Goal: Task Accomplishment & Management: Manage account settings

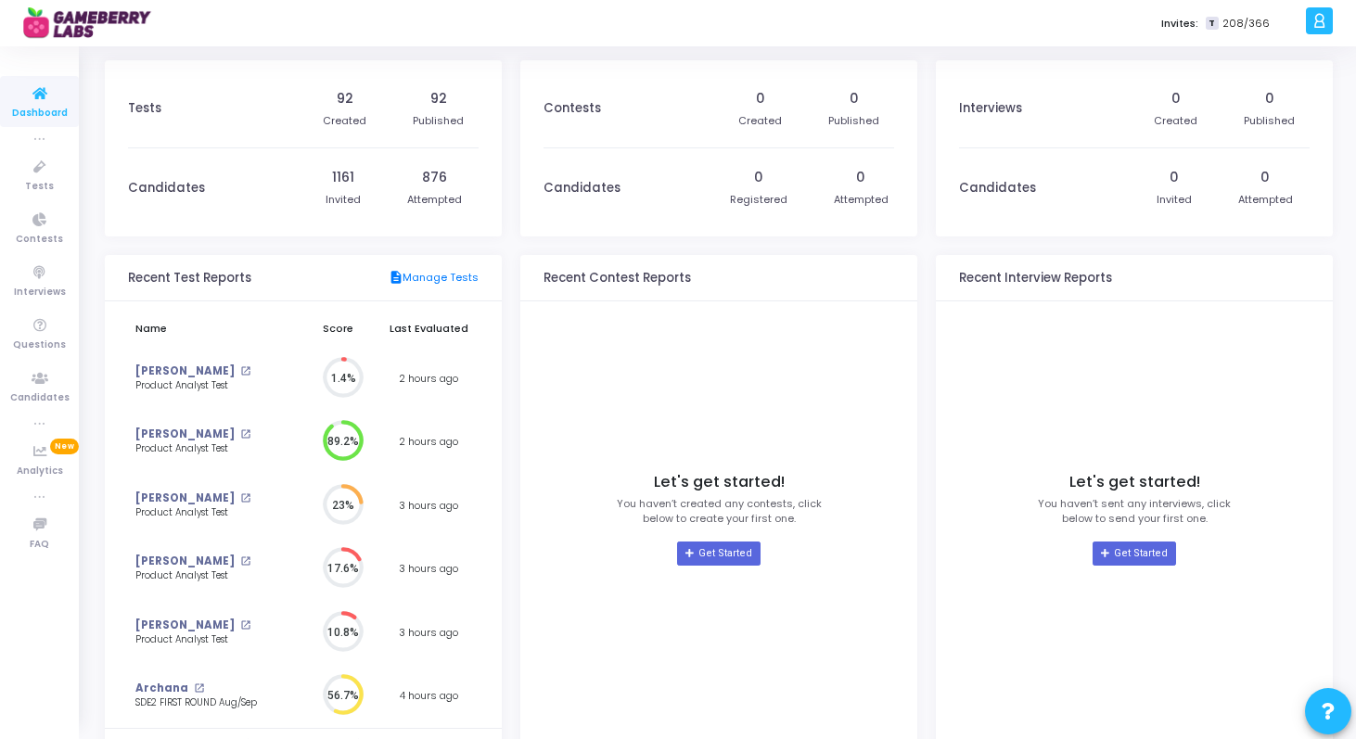
click at [1325, 25] on icon at bounding box center [1320, 20] width 14 height 21
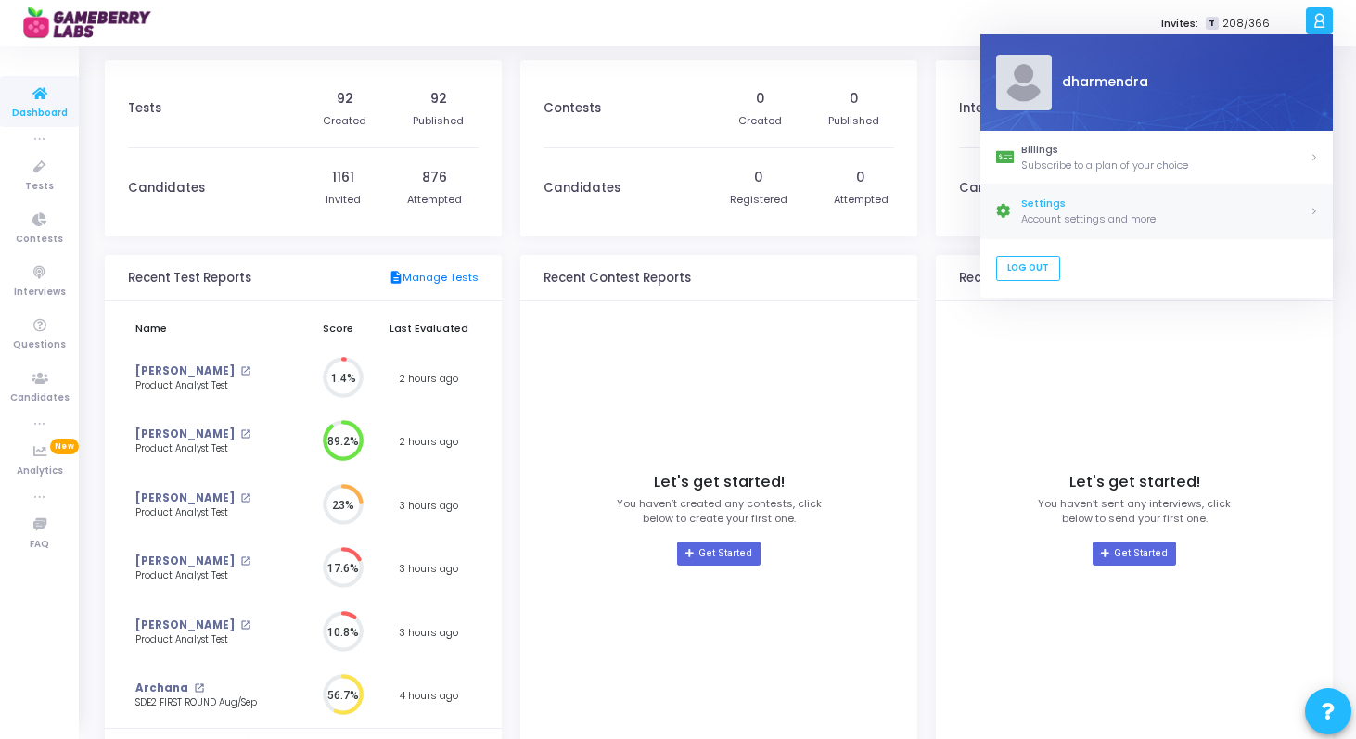
click at [1063, 199] on div "Settings" at bounding box center [1165, 205] width 288 height 16
select select "91"
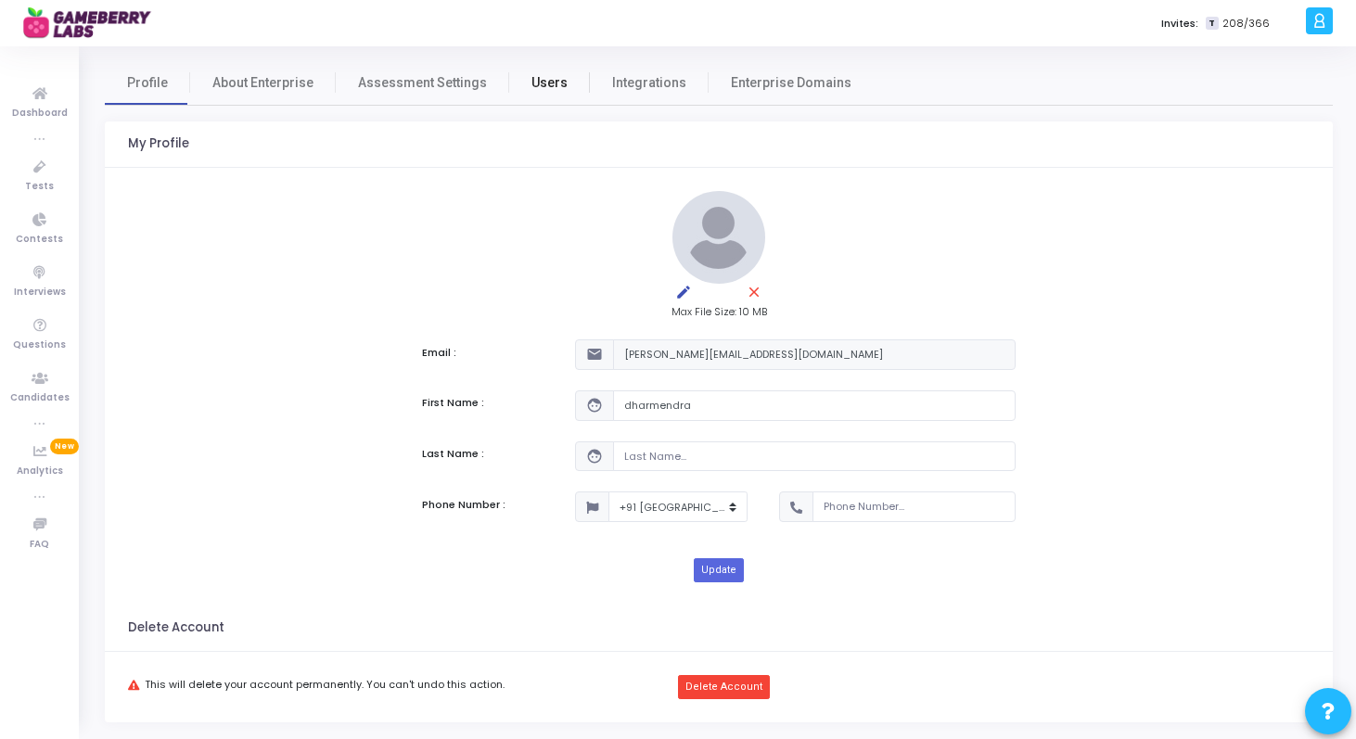
click at [537, 96] on link "Users" at bounding box center [549, 82] width 81 height 45
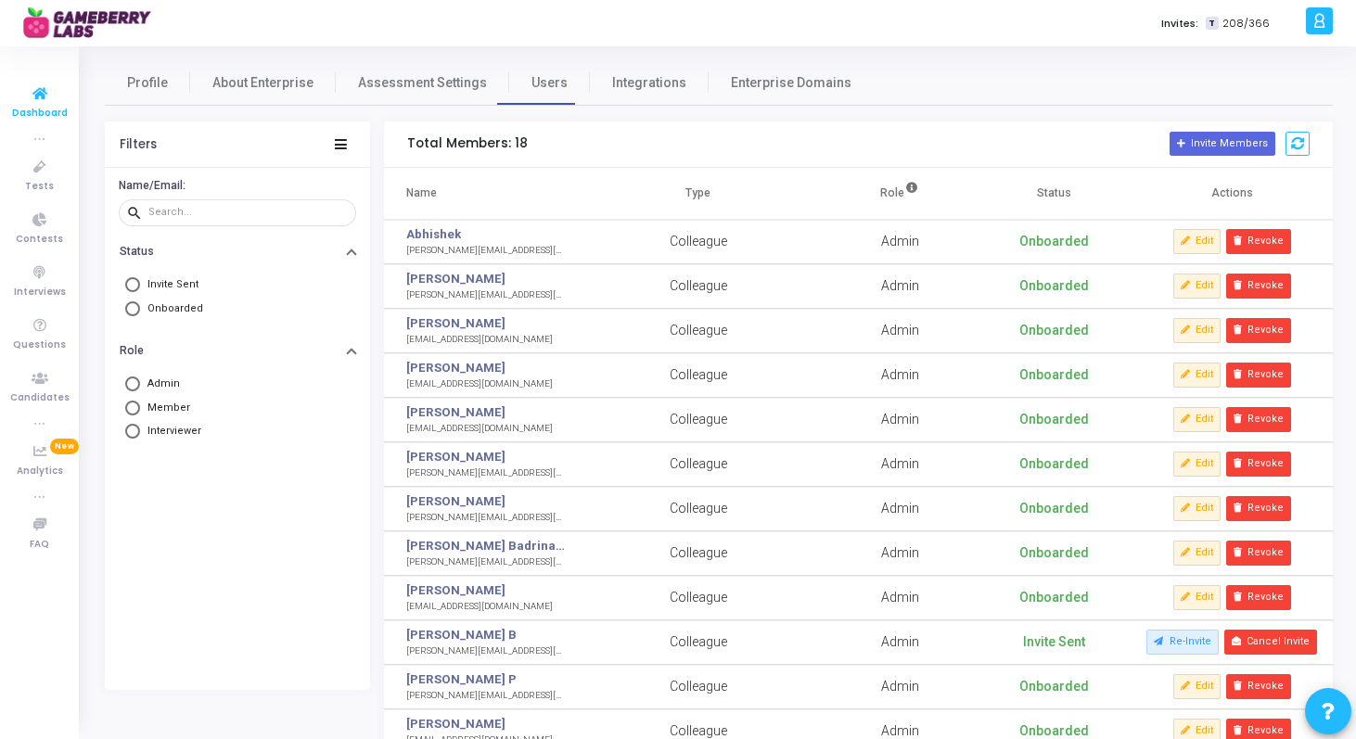
click at [45, 95] on icon at bounding box center [39, 94] width 39 height 23
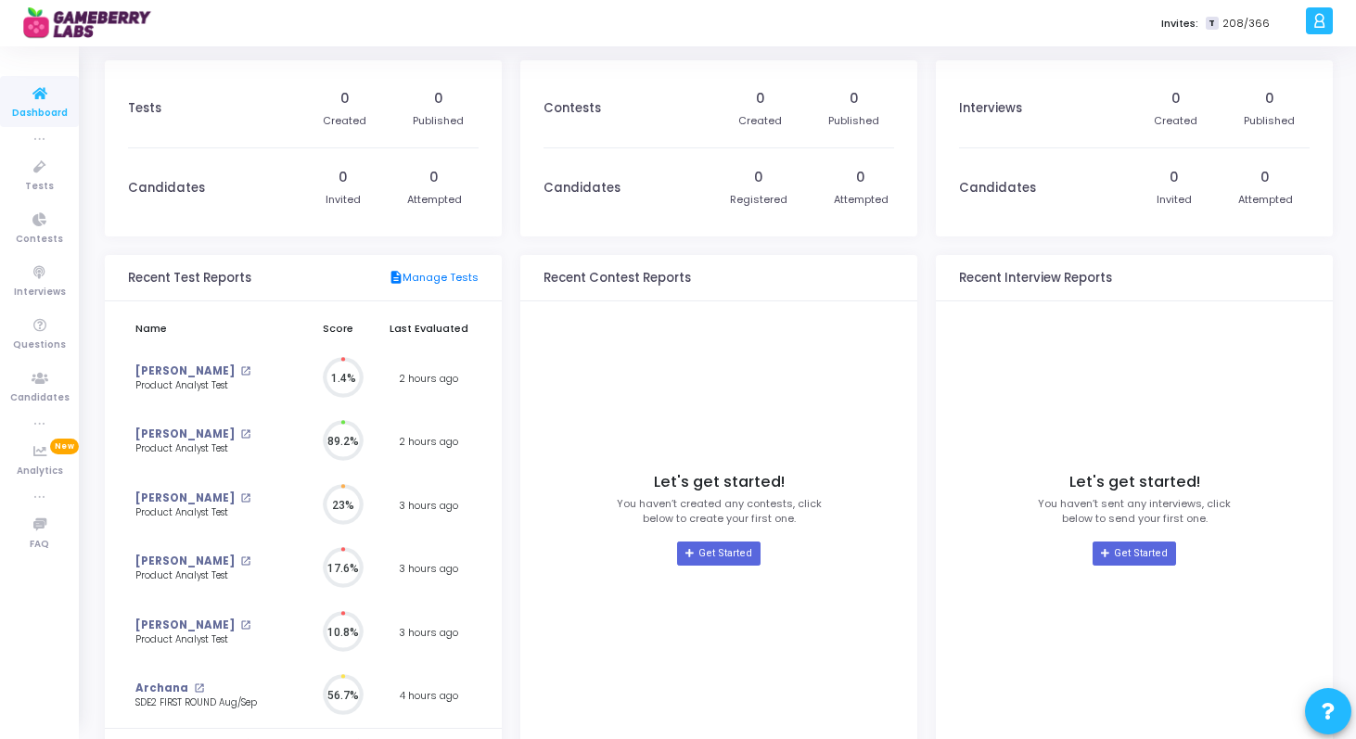
scroll to position [41, 19]
click at [200, 374] on link "[PERSON_NAME]" at bounding box center [184, 372] width 99 height 16
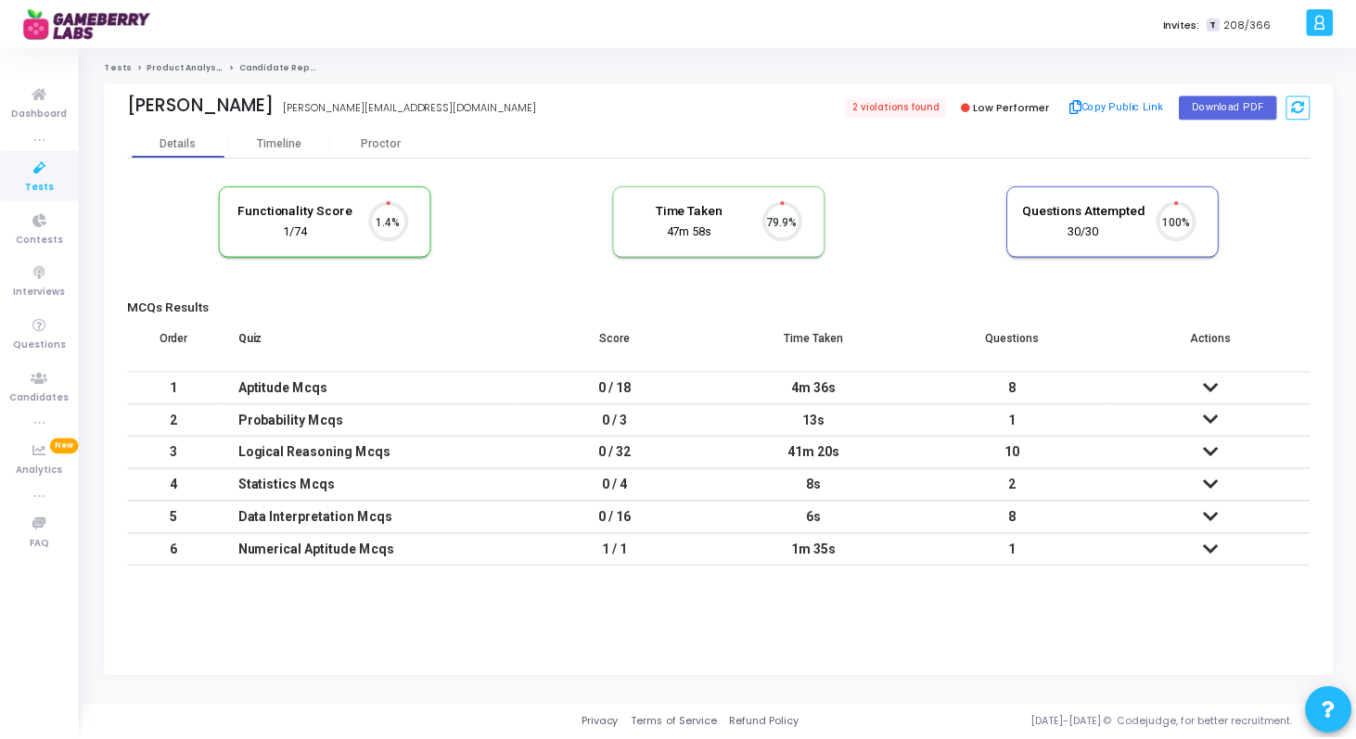
scroll to position [39, 47]
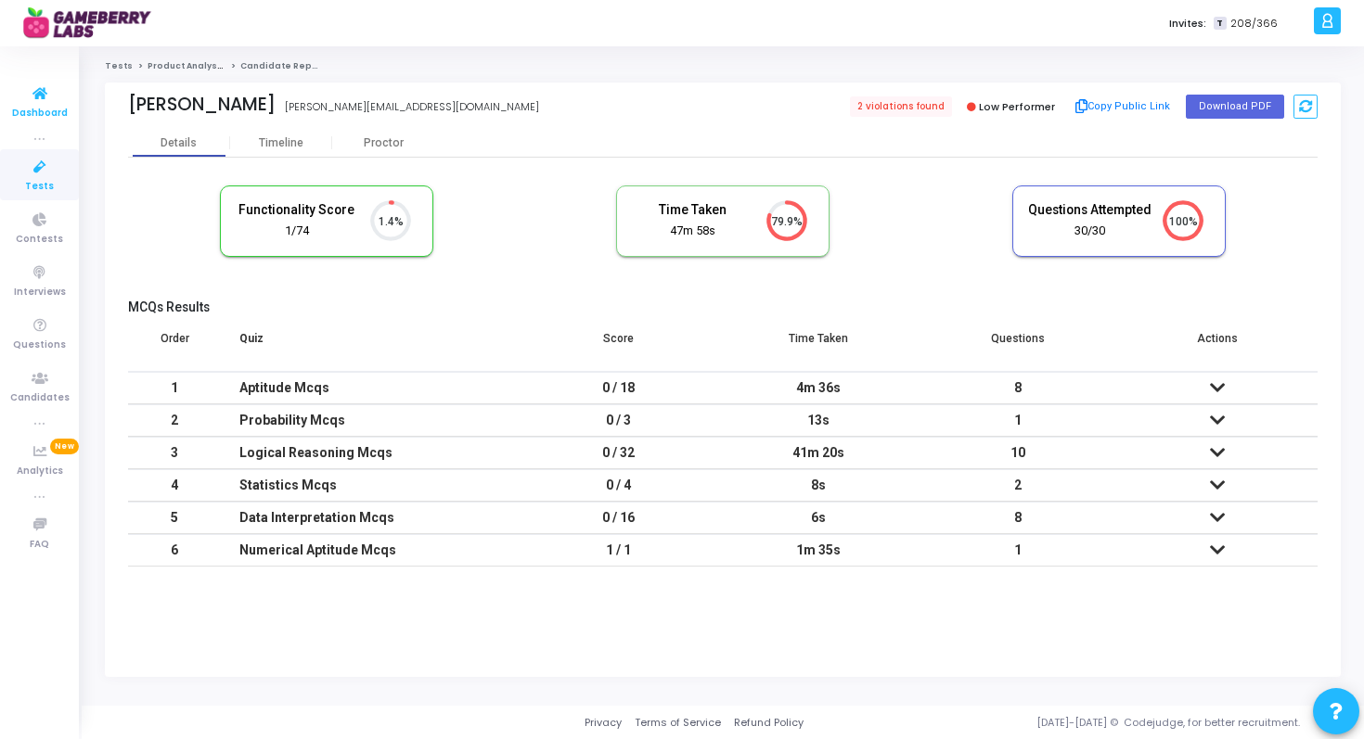
click at [50, 104] on icon at bounding box center [39, 94] width 39 height 23
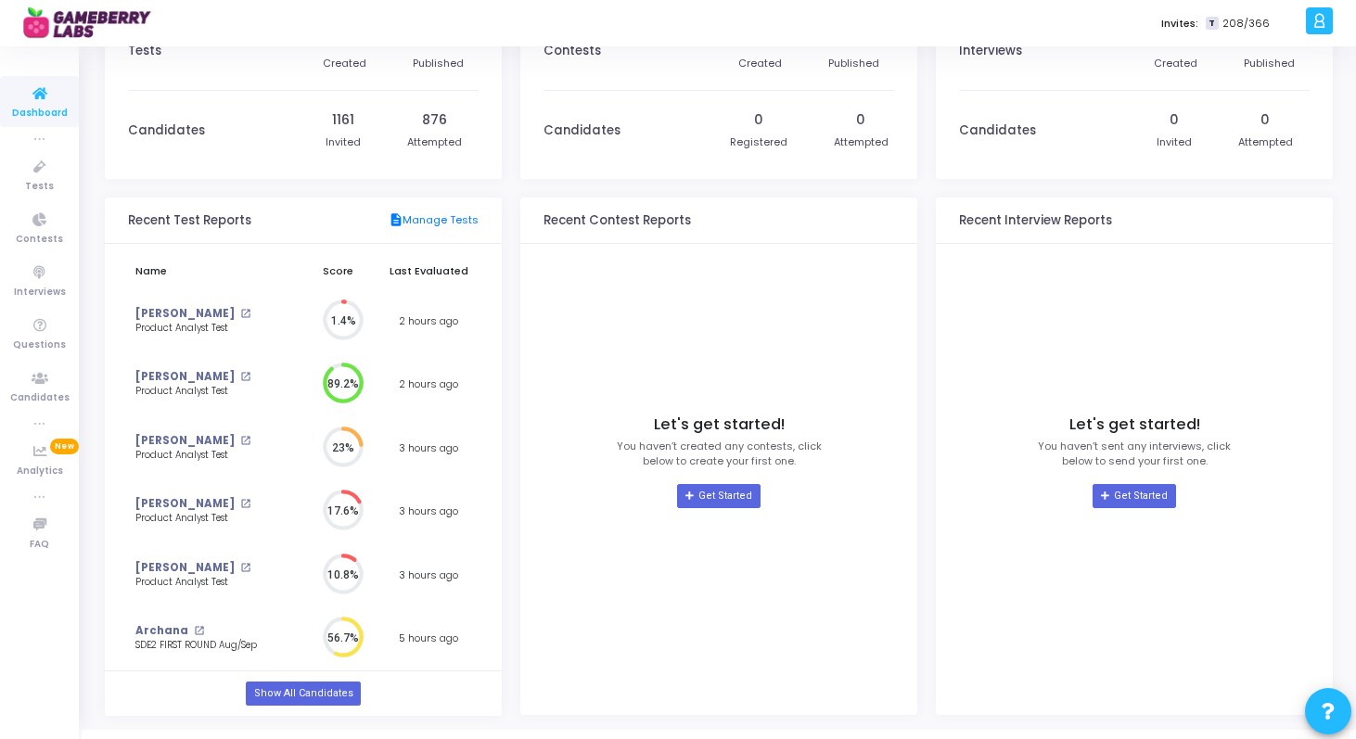
scroll to position [82, 0]
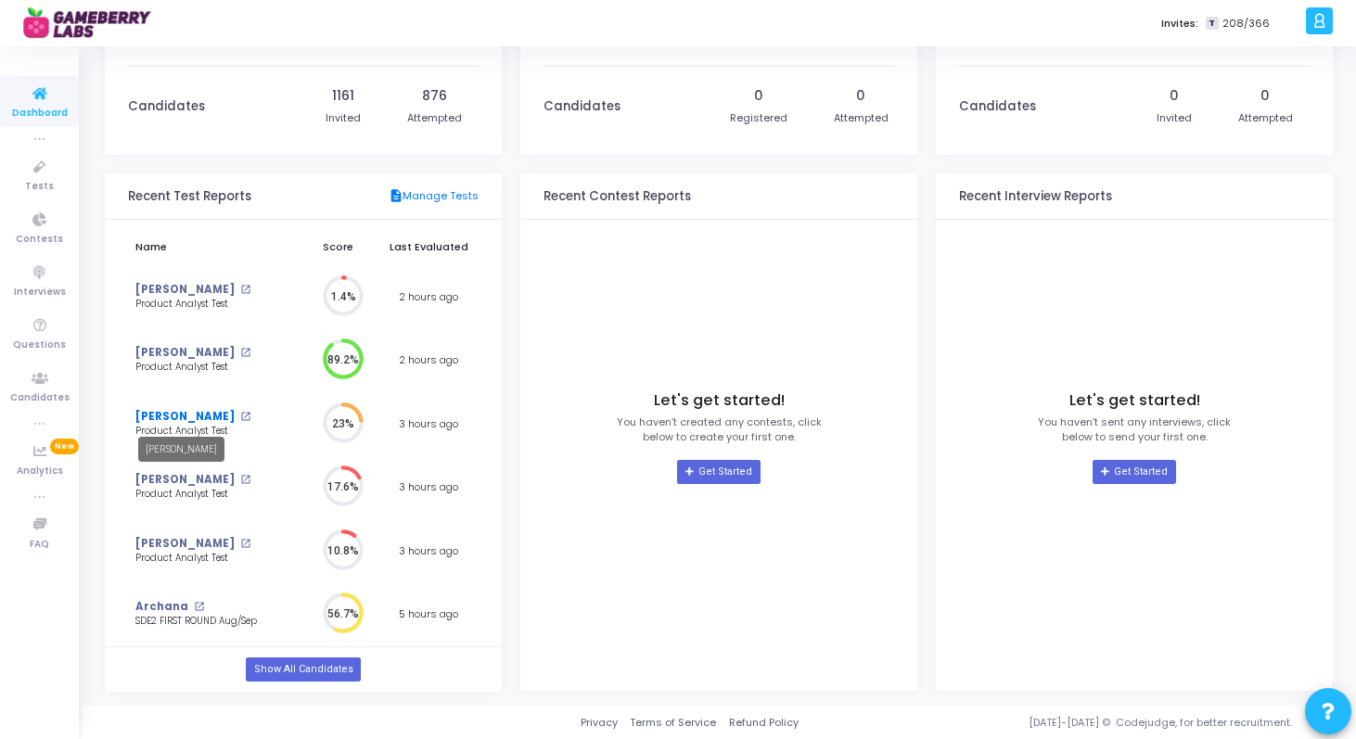
click at [187, 420] on link "[PERSON_NAME]" at bounding box center [184, 417] width 99 height 16
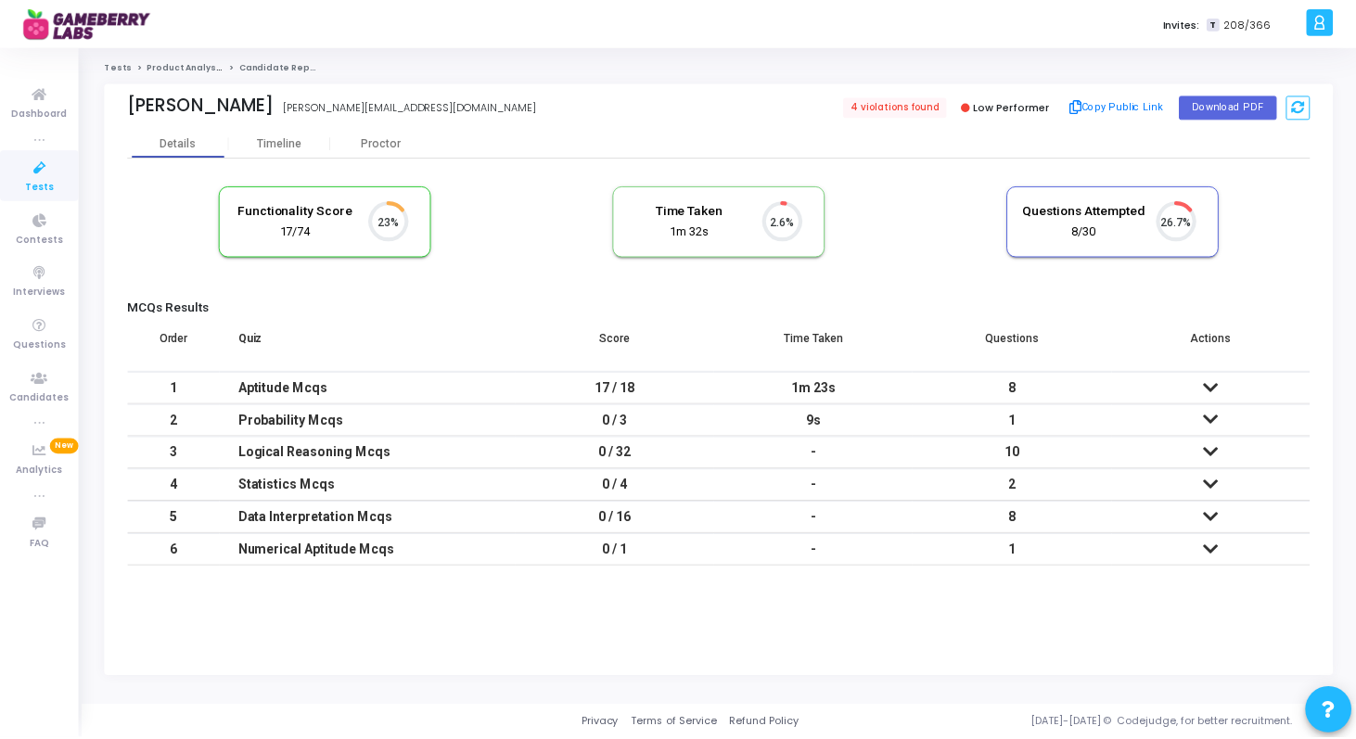
scroll to position [39, 47]
click at [123, 70] on link "Tests" at bounding box center [119, 65] width 28 height 11
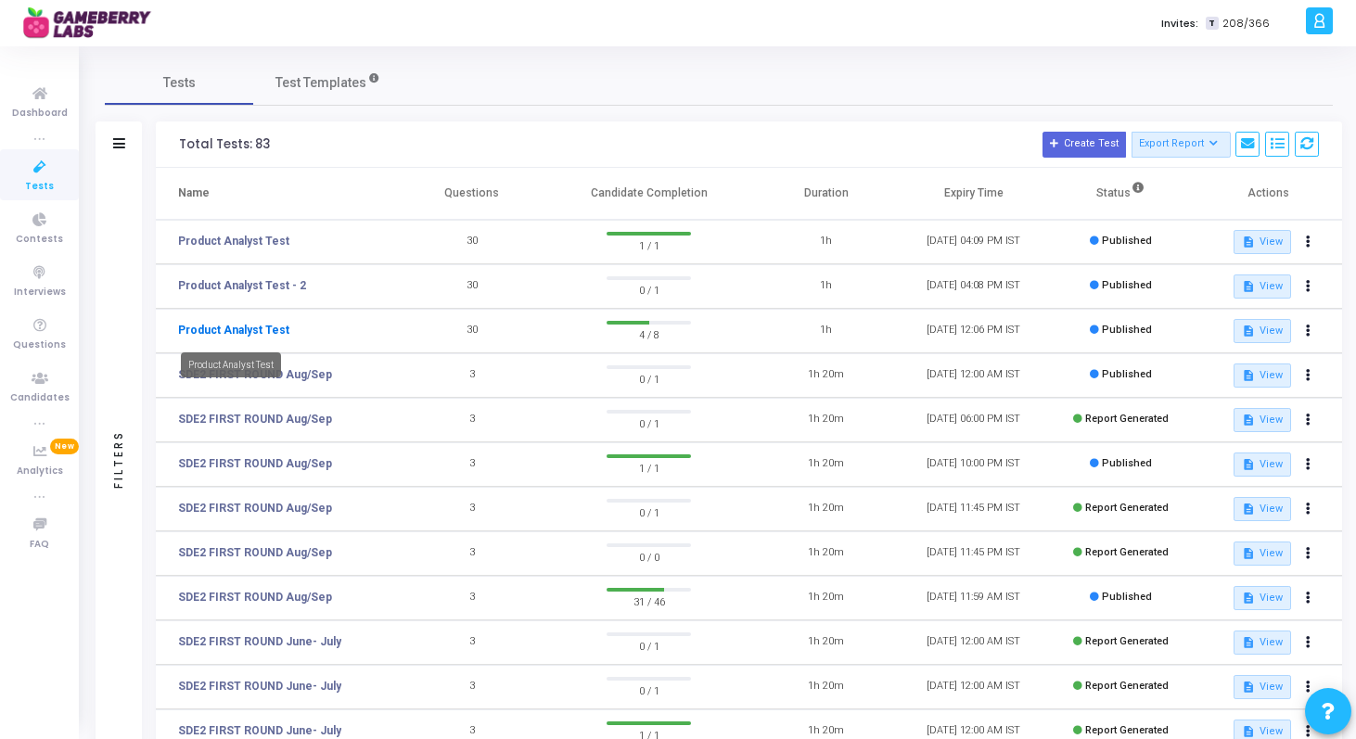
click at [257, 330] on link "Product Analyst Test" at bounding box center [233, 330] width 111 height 17
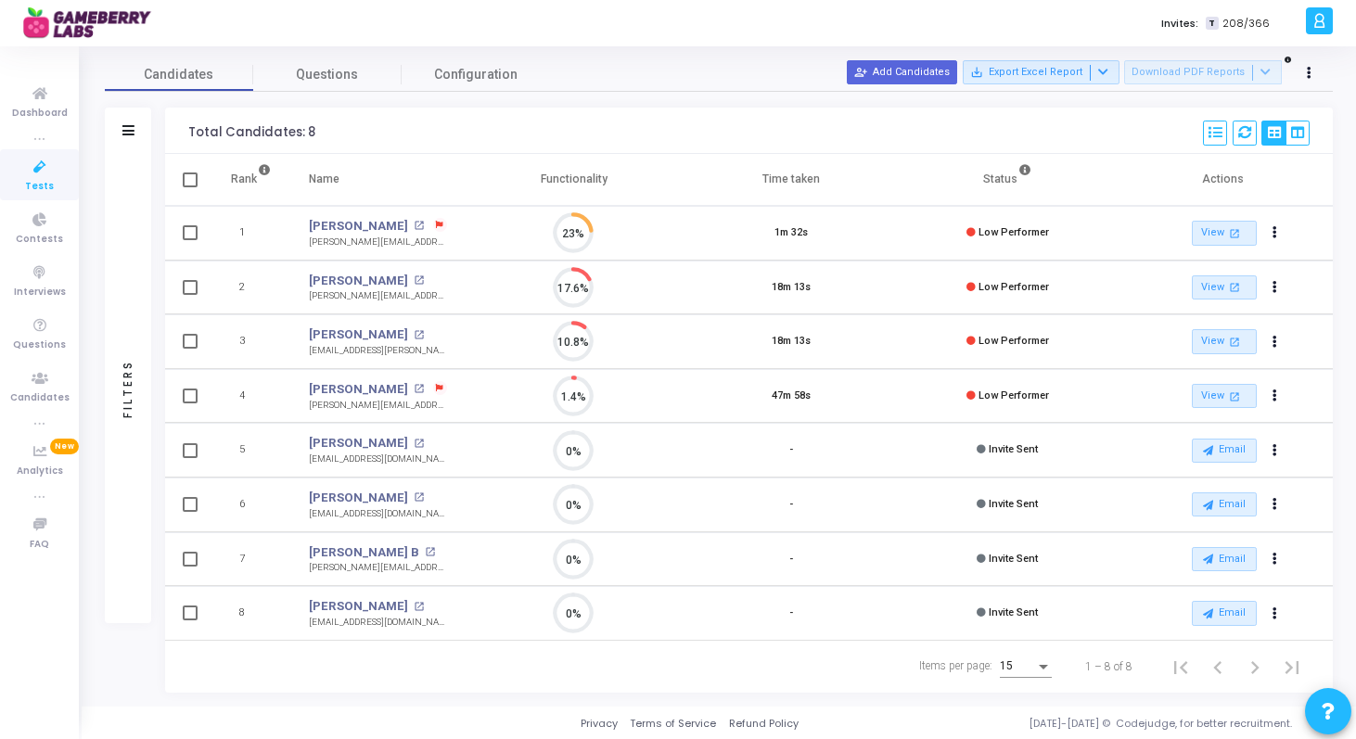
scroll to position [69, 0]
click at [352, 274] on link "[PERSON_NAME]" at bounding box center [358, 280] width 99 height 19
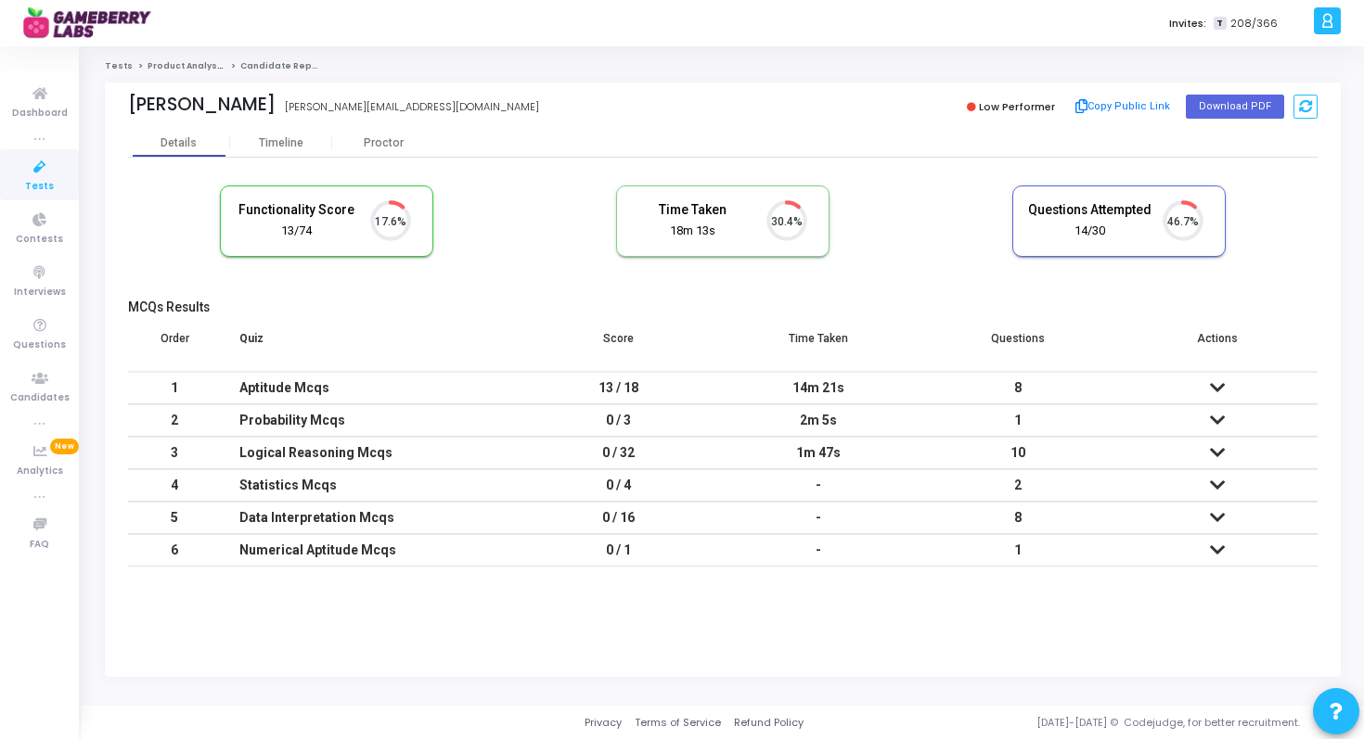
scroll to position [8, 8]
click at [181, 67] on link "Product Analyst Test" at bounding box center [195, 65] width 97 height 11
